Goal: Navigation & Orientation: Find specific page/section

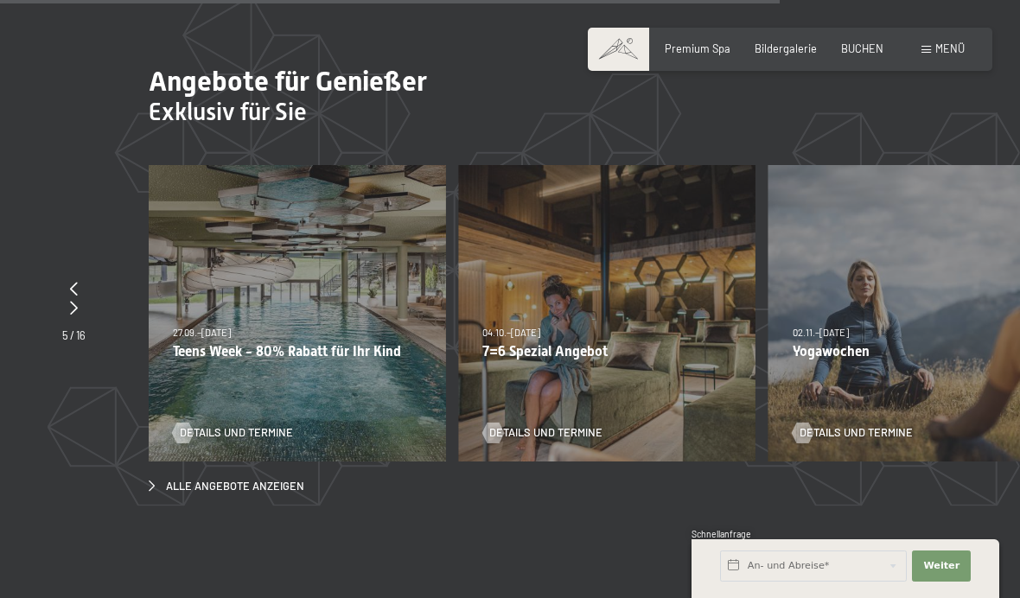
scroll to position [4777, 0]
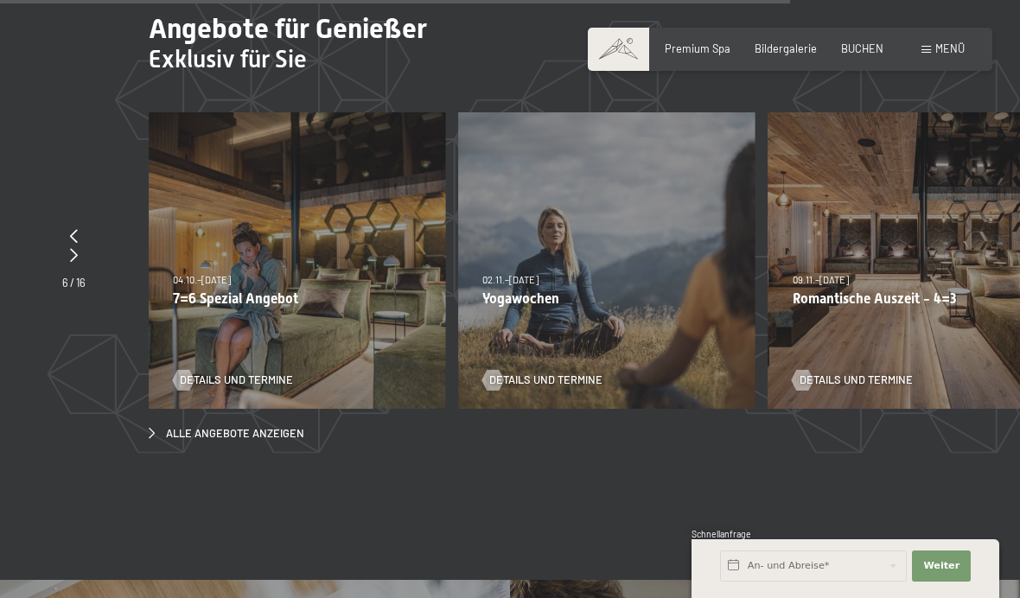
click at [309, 352] on div "Details und Termine" at bounding box center [292, 370] width 238 height 36
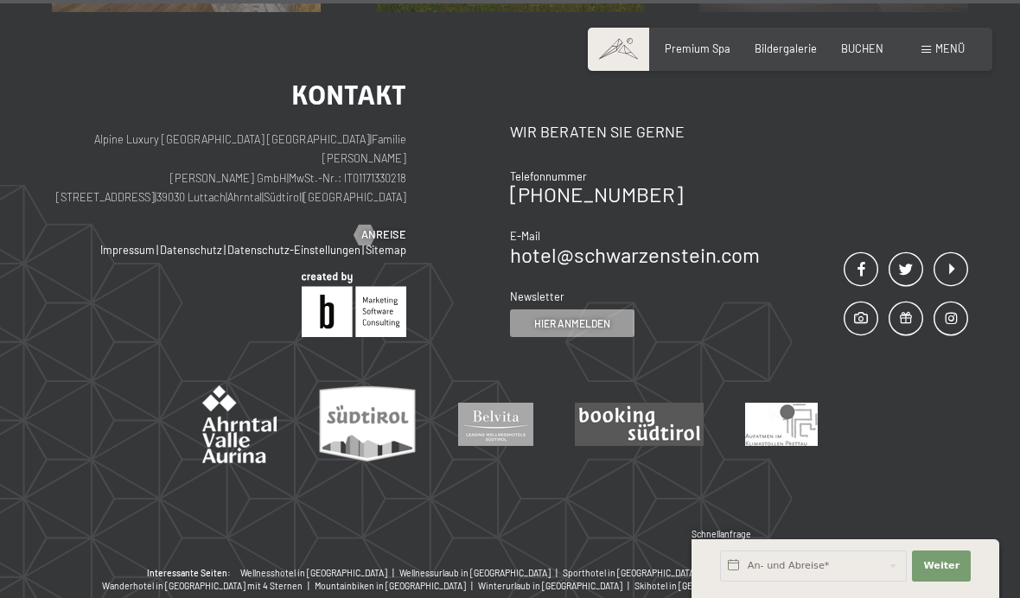
scroll to position [6245, 0]
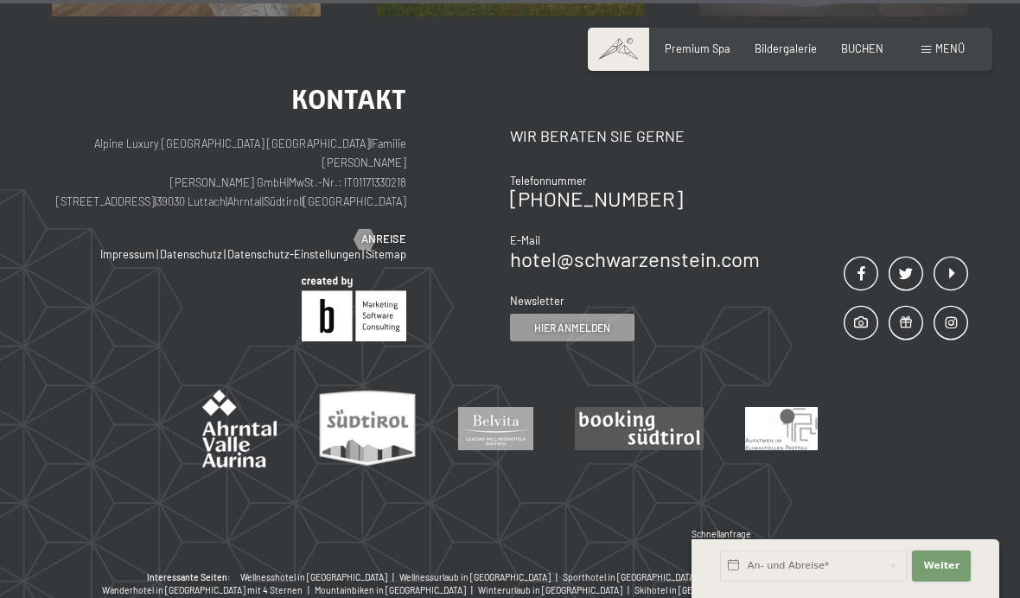
click at [946, 573] on span "Weiter" at bounding box center [941, 566] width 36 height 14
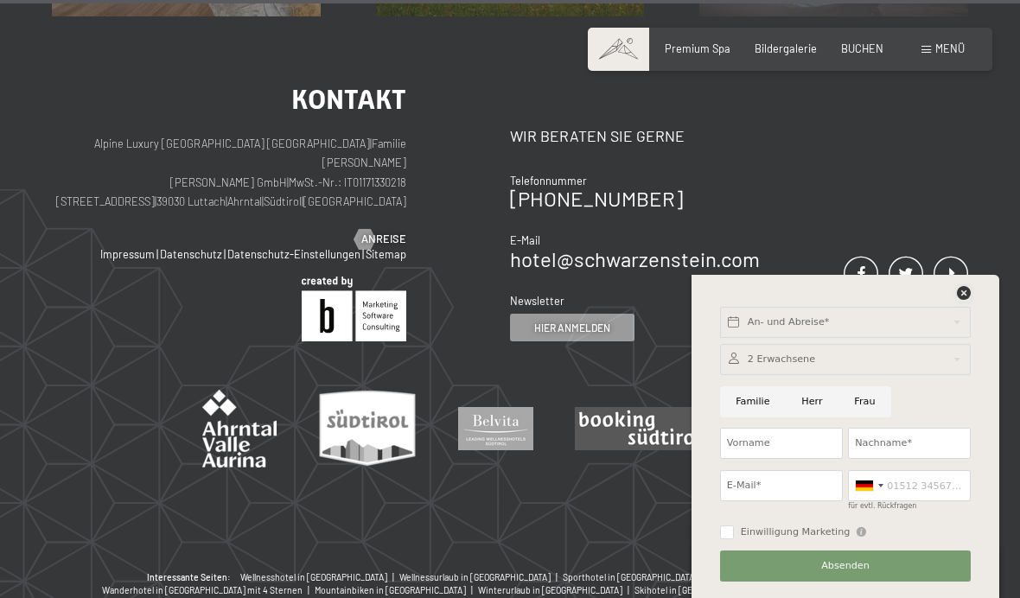
click at [971, 300] on icon at bounding box center [964, 293] width 14 height 14
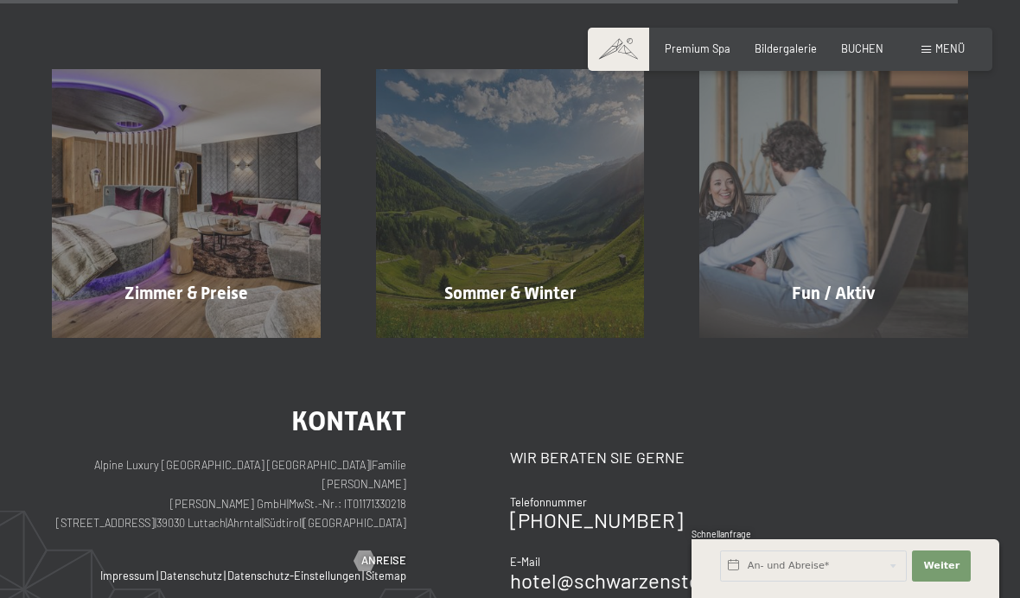
scroll to position [5922, 0]
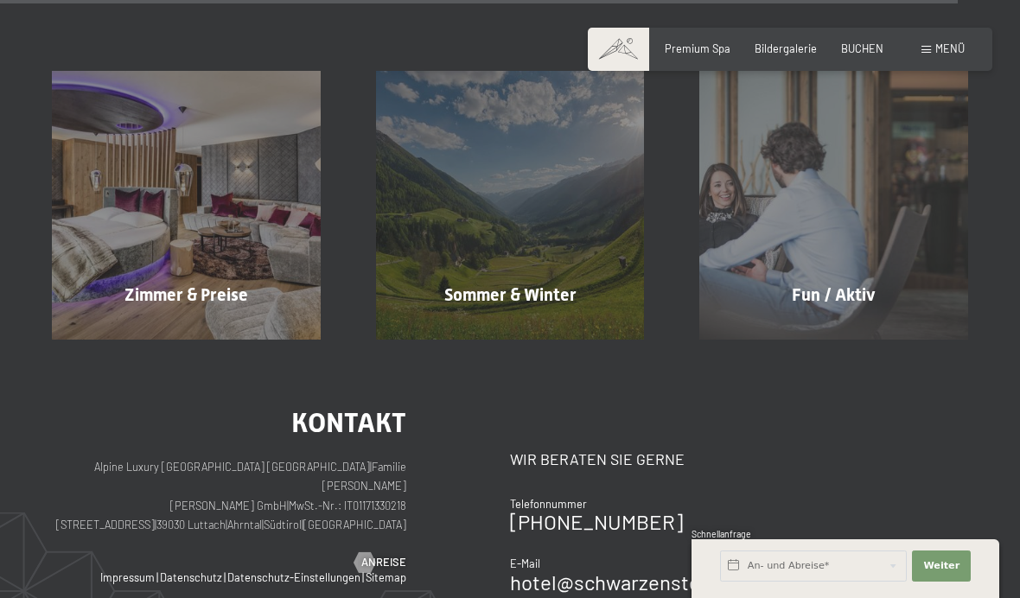
click at [576, 248] on div "Sommer & Winter Mehr erfahren" at bounding box center [510, 205] width 324 height 269
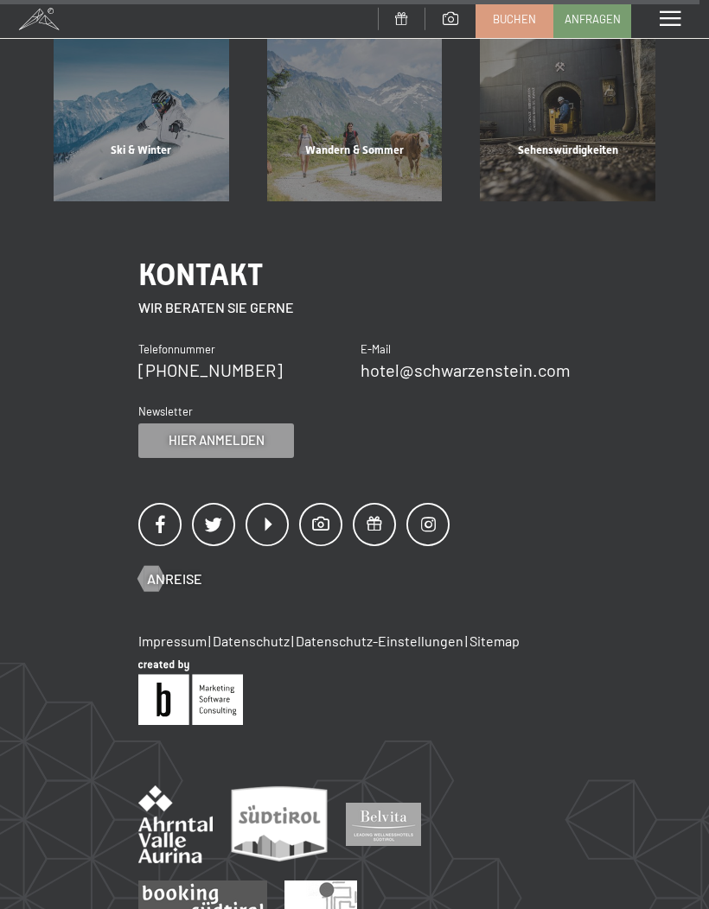
scroll to position [3580, 0]
